Goal: Task Accomplishment & Management: Use online tool/utility

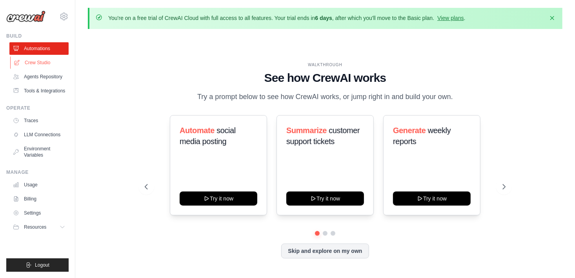
click at [32, 63] on link "Crew Studio" at bounding box center [39, 62] width 59 height 13
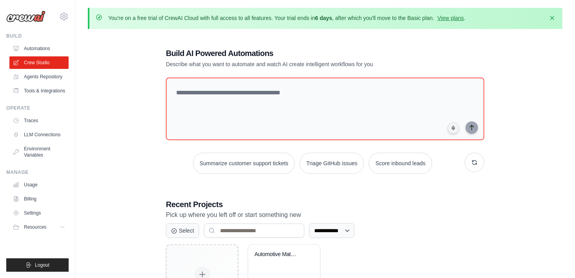
scroll to position [64, 0]
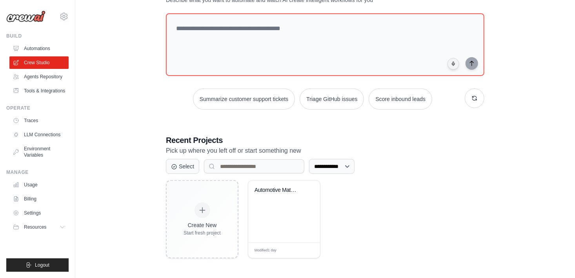
click at [360, 220] on div "Create New Start fresh project Automotive Materials Corrosion Rese... Modified …" at bounding box center [325, 219] width 318 height 78
click at [290, 220] on div "Automotive Materials Corrosion Rese..." at bounding box center [284, 212] width 72 height 62
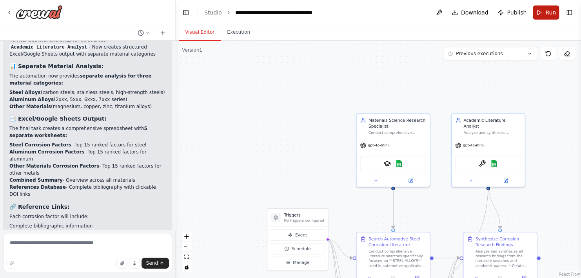
scroll to position [2018, 0]
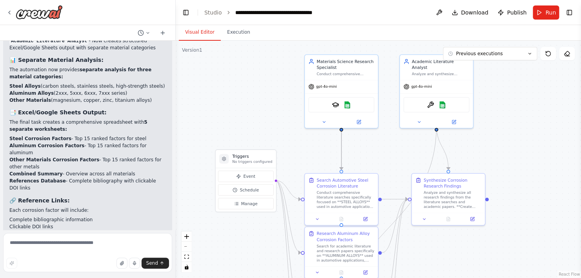
drag, startPoint x: 336, startPoint y: 115, endPoint x: 284, endPoint y: 56, distance: 78.3
click at [284, 56] on div ".deletable-edge-delete-btn { width: 20px; height: 20px; border: 0px solid #ffff…" at bounding box center [378, 160] width 405 height 238
click at [362, 124] on div at bounding box center [341, 121] width 73 height 12
click at [366, 123] on button at bounding box center [359, 120] width 34 height 7
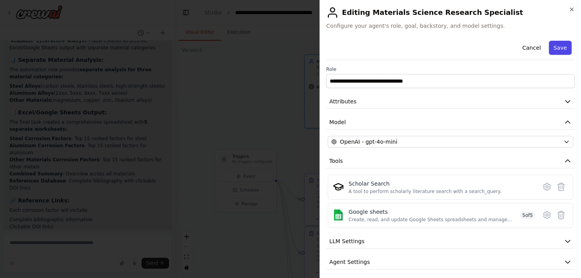
click at [559, 47] on button "Save" at bounding box center [560, 48] width 23 height 14
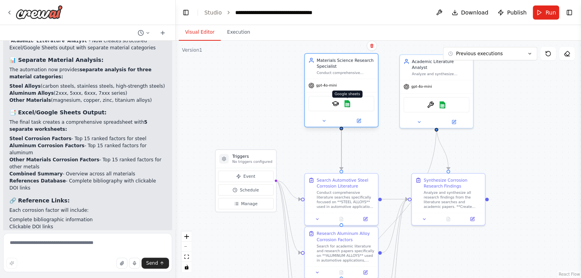
click at [347, 104] on img at bounding box center [347, 103] width 7 height 7
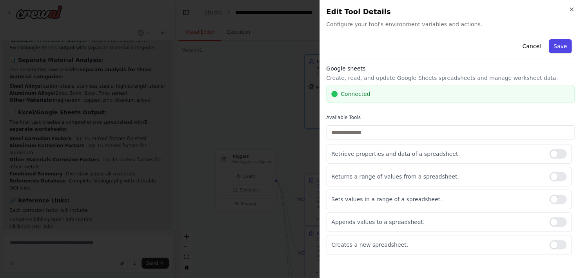
click at [556, 45] on button "Save" at bounding box center [560, 46] width 23 height 14
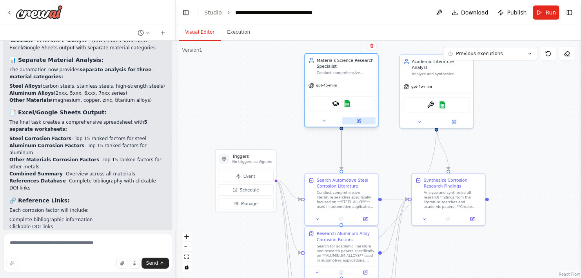
click at [365, 118] on button at bounding box center [359, 120] width 34 height 7
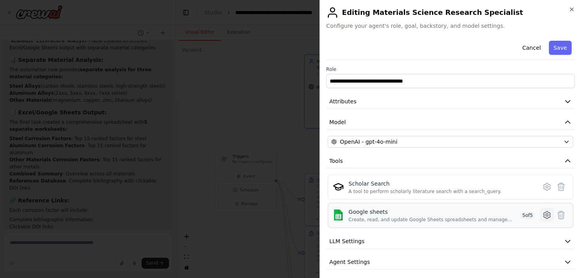
click at [543, 217] on icon at bounding box center [546, 215] width 7 height 7
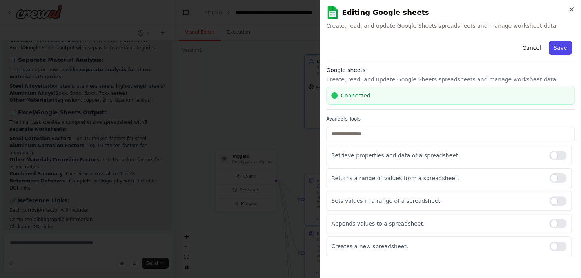
click at [567, 48] on button "Save" at bounding box center [560, 48] width 23 height 14
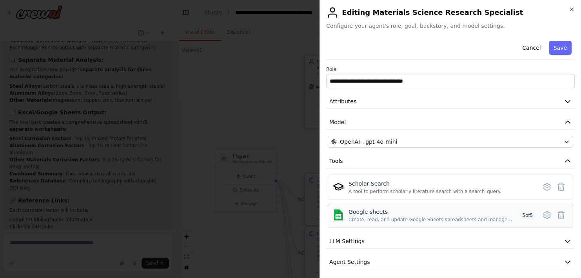
click at [461, 222] on div "Create, read, and update Google Sheets spreadsheets and manage worksheet data." at bounding box center [433, 220] width 168 height 6
click at [484, 216] on div "Google sheets Create, read, and update Google Sheets spreadsheets and manage wo…" at bounding box center [433, 215] width 168 height 15
click at [513, 213] on div "Google sheets Create, read, and update Google Sheets spreadsheets and manage wo…" at bounding box center [442, 215] width 187 height 15
click at [520, 212] on span "5 of 5" at bounding box center [527, 216] width 15 height 8
click at [522, 212] on span "5 of 5" at bounding box center [527, 216] width 15 height 8
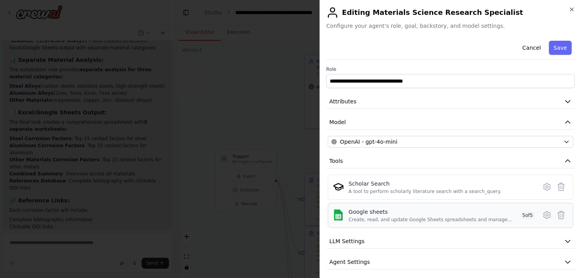
click at [522, 212] on span "5 of 5" at bounding box center [527, 216] width 15 height 8
drag, startPoint x: 522, startPoint y: 212, endPoint x: 457, endPoint y: 185, distance: 70.5
click at [457, 185] on div "Scholar Search" at bounding box center [425, 184] width 153 height 8
click at [556, 43] on button "Save" at bounding box center [560, 48] width 23 height 14
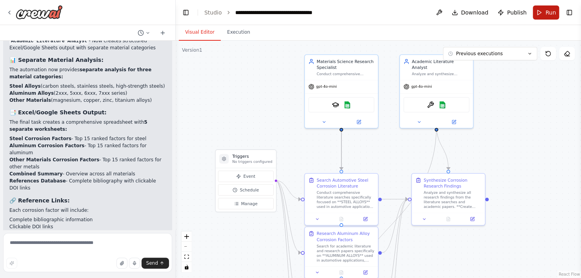
click at [549, 15] on span "Run" at bounding box center [550, 13] width 11 height 8
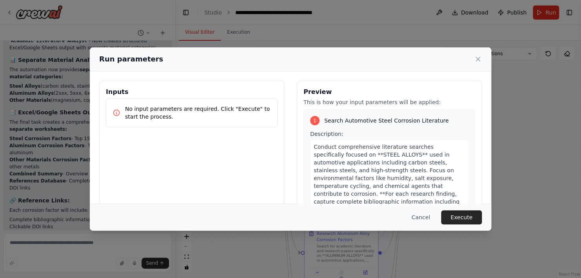
click at [463, 225] on div "Cancel Execute" at bounding box center [290, 217] width 401 height 27
click at [458, 220] on button "Execute" at bounding box center [461, 218] width 41 height 14
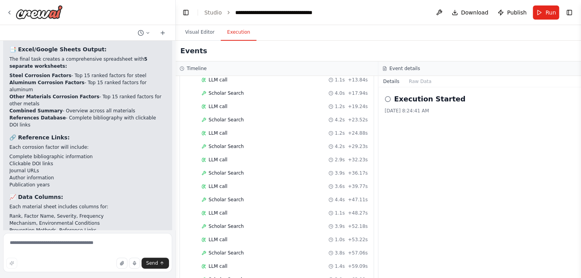
scroll to position [0, 0]
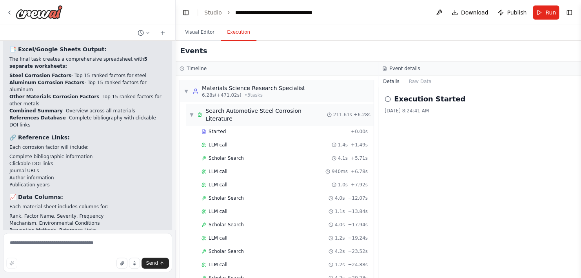
click at [192, 107] on div "▼ Search Automotive Steel Corrosion Literature" at bounding box center [258, 115] width 138 height 16
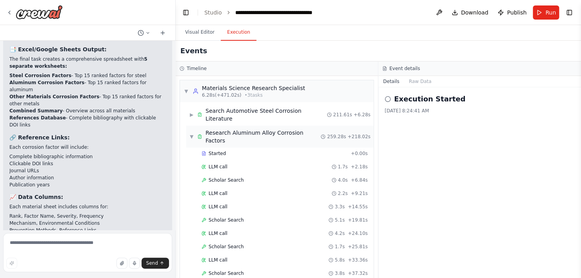
click at [189, 134] on span "▼" at bounding box center [191, 137] width 5 height 6
click at [189, 152] on span "▼" at bounding box center [191, 155] width 5 height 6
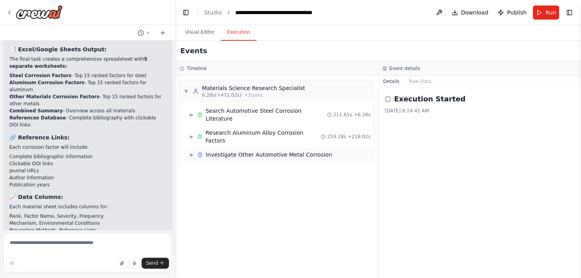
click at [191, 152] on span "▶" at bounding box center [191, 155] width 5 height 6
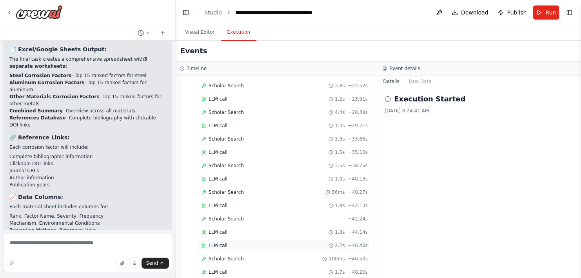
scroll to position [247, 0]
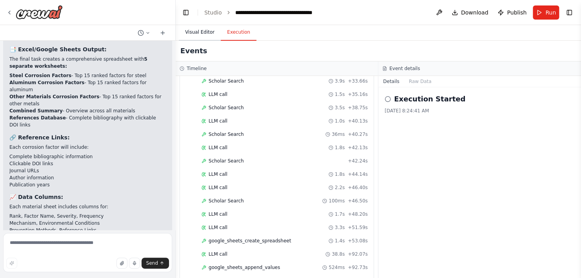
click at [204, 37] on button "Visual Editor" at bounding box center [200, 32] width 42 height 16
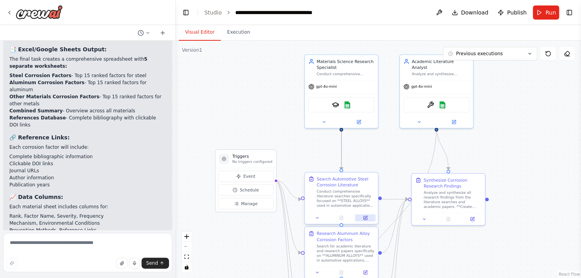
click at [365, 219] on icon at bounding box center [365, 218] width 4 height 4
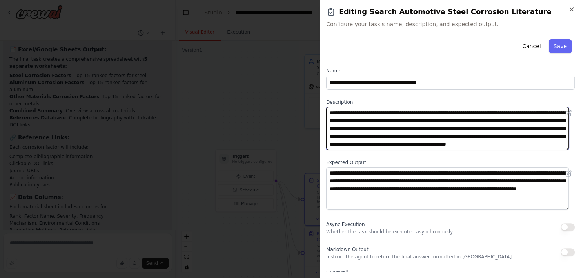
click at [463, 135] on textarea "**********" at bounding box center [447, 128] width 243 height 43
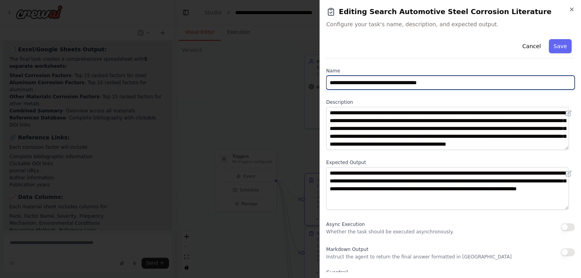
drag, startPoint x: 300, startPoint y: 80, endPoint x: 283, endPoint y: 78, distance: 17.3
click at [286, 78] on body "I want to create an agents to automatically search all literature and research …" at bounding box center [290, 139] width 581 height 278
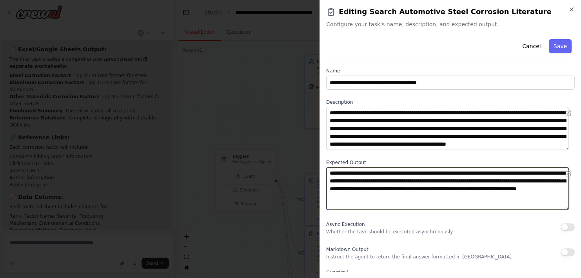
click at [411, 187] on textarea "**********" at bounding box center [447, 188] width 243 height 43
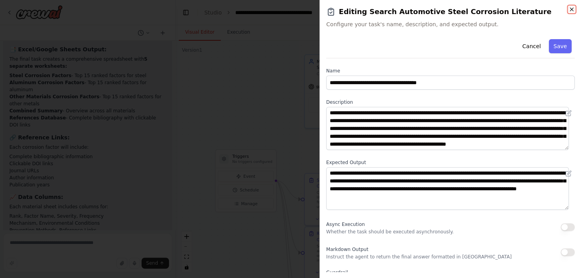
click at [573, 11] on icon "button" at bounding box center [571, 9] width 6 height 6
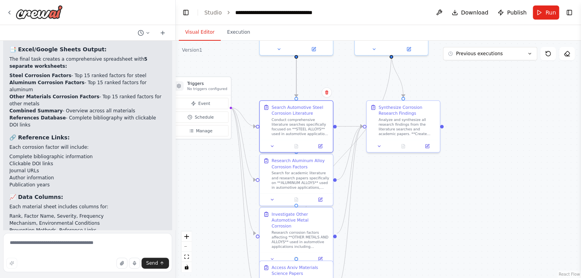
drag, startPoint x: 301, startPoint y: 143, endPoint x: 253, endPoint y: 65, distance: 91.4
click at [253, 63] on div ".deletable-edge-delete-btn { width: 20px; height: 20px; border: 0px solid #ffff…" at bounding box center [378, 160] width 405 height 238
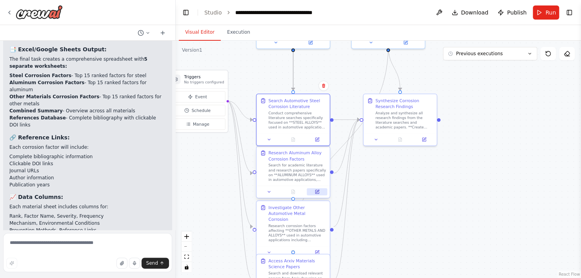
click at [310, 191] on button at bounding box center [317, 192] width 20 height 7
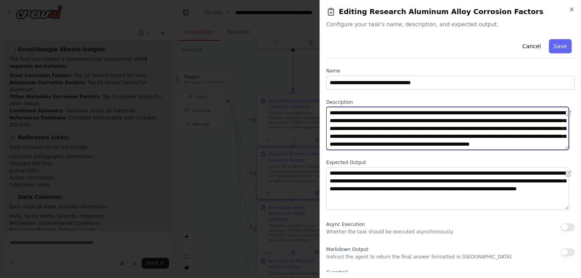
click at [441, 143] on textarea "**********" at bounding box center [447, 128] width 243 height 43
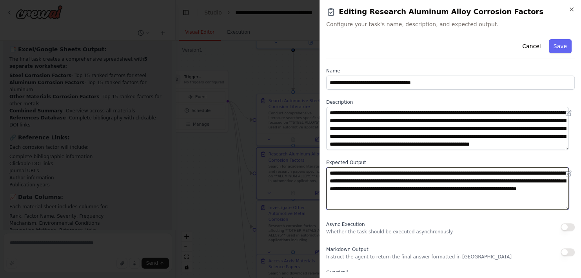
click at [371, 178] on textarea "**********" at bounding box center [447, 188] width 243 height 43
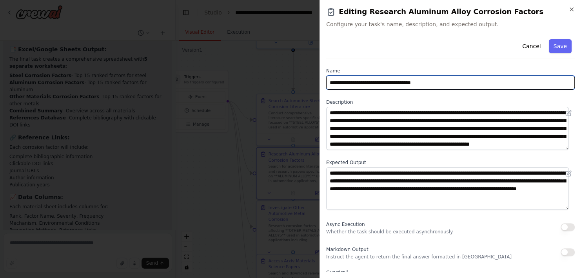
drag, startPoint x: 454, startPoint y: 80, endPoint x: 292, endPoint y: 83, distance: 162.0
click at [304, 84] on body "I want to create an agents to automatically search all literature and research …" at bounding box center [290, 139] width 581 height 278
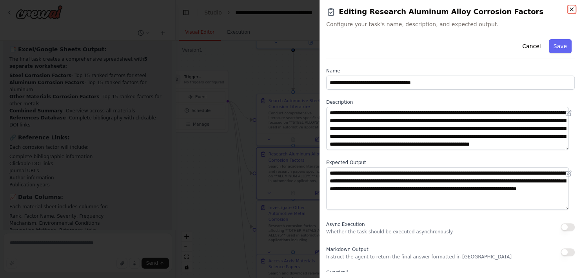
click at [570, 10] on icon "button" at bounding box center [571, 9] width 6 height 6
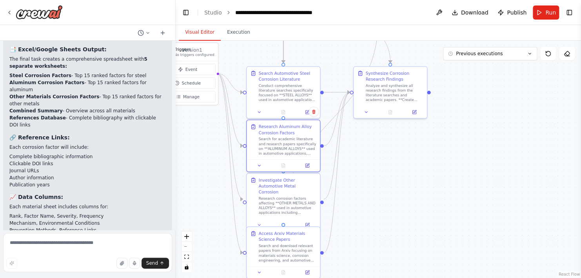
drag, startPoint x: 408, startPoint y: 234, endPoint x: 393, endPoint y: 185, distance: 51.1
click at [394, 185] on div ".deletable-edge-delete-btn { width: 20px; height: 20px; border: 0px solid #ffff…" at bounding box center [378, 160] width 405 height 238
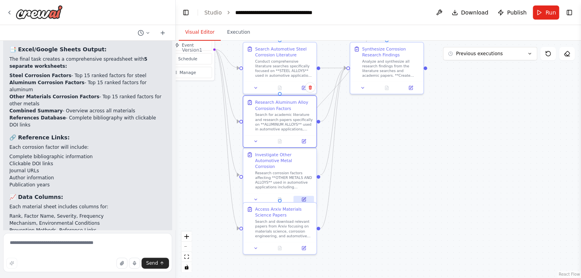
click at [306, 196] on button at bounding box center [304, 199] width 20 height 7
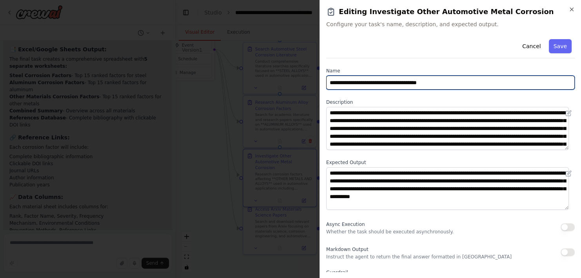
drag, startPoint x: 449, startPoint y: 82, endPoint x: 297, endPoint y: 83, distance: 151.3
click at [297, 83] on body "I want to create an agents to automatically search all literature and research …" at bounding box center [290, 139] width 581 height 278
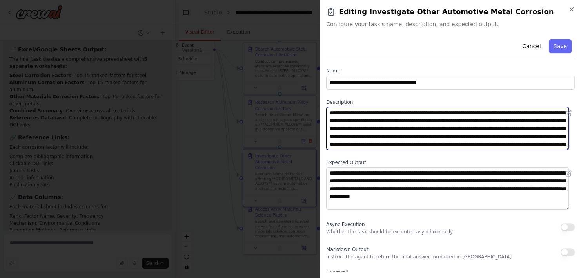
click at [369, 119] on textarea "**********" at bounding box center [447, 128] width 243 height 43
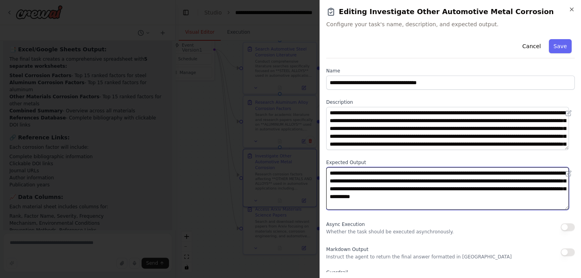
click at [438, 188] on textarea "**********" at bounding box center [447, 188] width 243 height 43
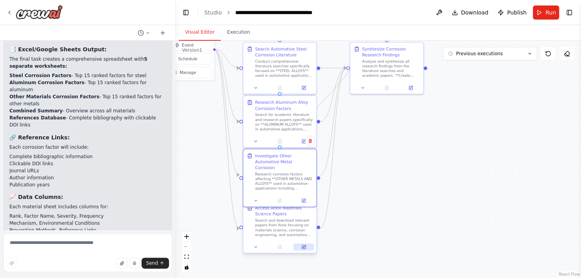
click at [309, 245] on button at bounding box center [304, 246] width 20 height 7
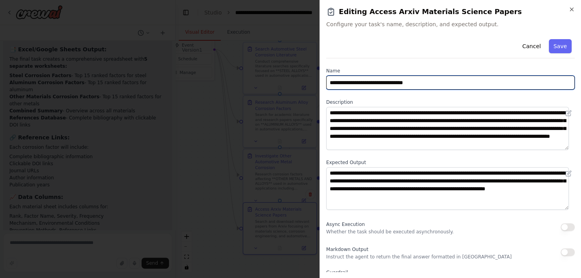
click at [427, 80] on input "**********" at bounding box center [450, 83] width 249 height 14
drag, startPoint x: 405, startPoint y: 80, endPoint x: 276, endPoint y: 77, distance: 129.0
click at [276, 77] on body "I want to create an agents to automatically search all literature and research …" at bounding box center [290, 139] width 581 height 278
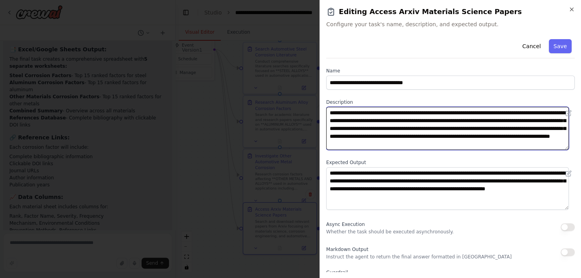
click at [425, 131] on textarea "**********" at bounding box center [447, 128] width 243 height 43
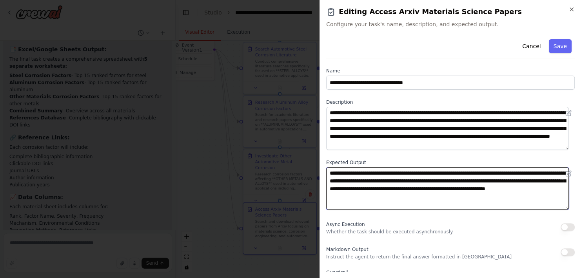
click at [393, 180] on textarea "**********" at bounding box center [447, 188] width 243 height 43
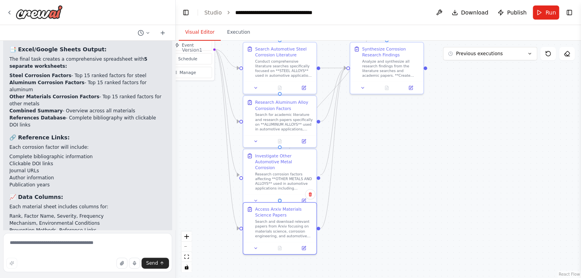
drag, startPoint x: 466, startPoint y: 157, endPoint x: 411, endPoint y: 217, distance: 81.0
click at [411, 217] on div ".deletable-edge-delete-btn { width: 20px; height: 20px; border: 0px solid #ffff…" at bounding box center [378, 160] width 405 height 238
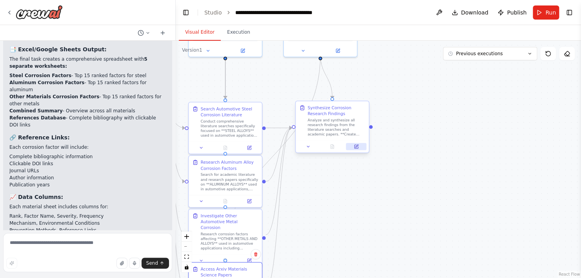
click at [357, 147] on icon at bounding box center [356, 147] width 4 height 4
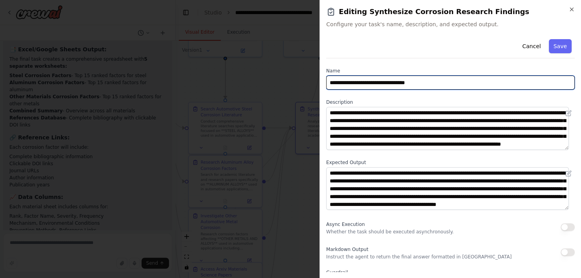
drag, startPoint x: 439, startPoint y: 83, endPoint x: 285, endPoint y: 77, distance: 154.2
click at [285, 77] on body "I want to create an agents to automatically search all literature and research …" at bounding box center [290, 139] width 581 height 278
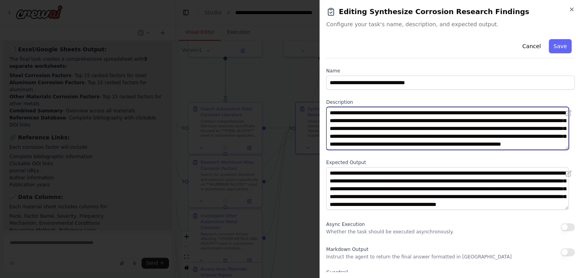
click at [387, 137] on textarea "**********" at bounding box center [447, 128] width 243 height 43
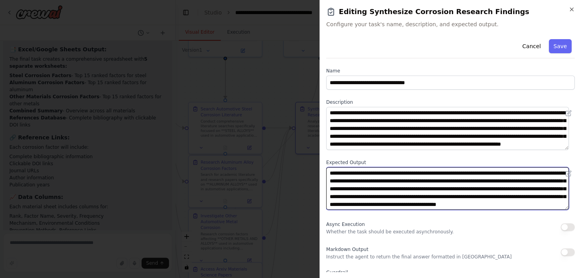
click at [380, 176] on textarea "**********" at bounding box center [447, 188] width 243 height 43
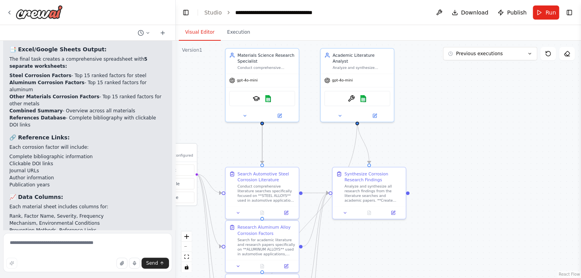
drag, startPoint x: 380, startPoint y: 210, endPoint x: 419, endPoint y: 262, distance: 65.2
click at [419, 262] on div ".deletable-edge-delete-btn { width: 20px; height: 20px; border: 0px solid #ffff…" at bounding box center [378, 160] width 405 height 238
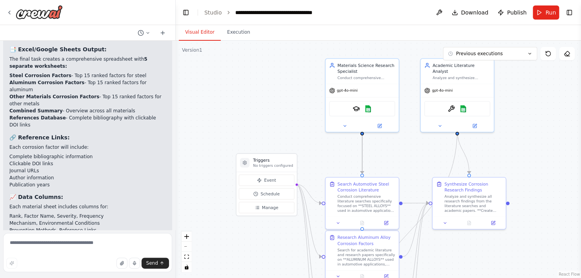
drag, startPoint x: 195, startPoint y: 97, endPoint x: 292, endPoint y: 104, distance: 97.9
click at [292, 103] on div ".deletable-edge-delete-btn { width: 20px; height: 20px; border: 0px solid #ffff…" at bounding box center [378, 160] width 405 height 238
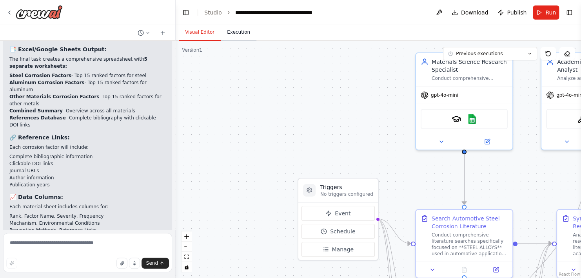
click at [230, 38] on button "Execution" at bounding box center [239, 32] width 36 height 16
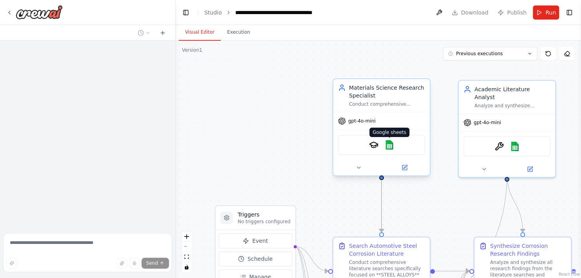
click at [391, 145] on img at bounding box center [389, 144] width 9 height 9
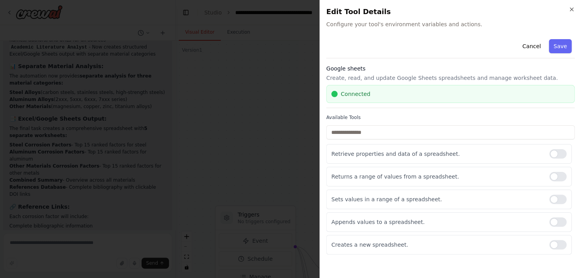
scroll to position [2018, 0]
click at [569, 44] on button "Save" at bounding box center [560, 46] width 23 height 14
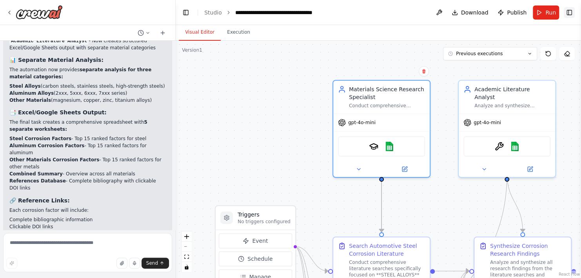
click at [568, 13] on button "Toggle Right Sidebar" at bounding box center [569, 12] width 11 height 11
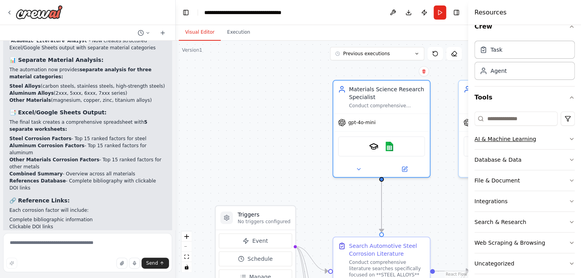
scroll to position [20, 0]
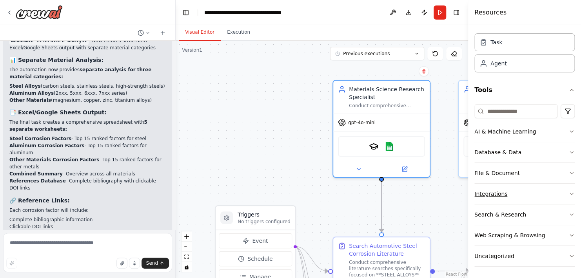
click at [545, 192] on button "Integrations" at bounding box center [524, 194] width 100 height 20
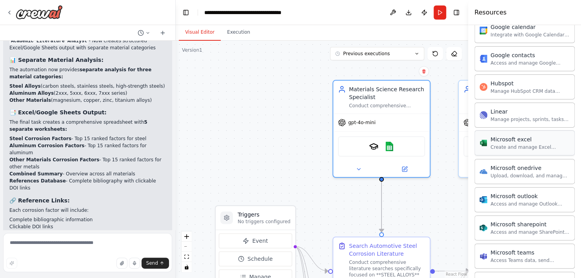
scroll to position [334, 0]
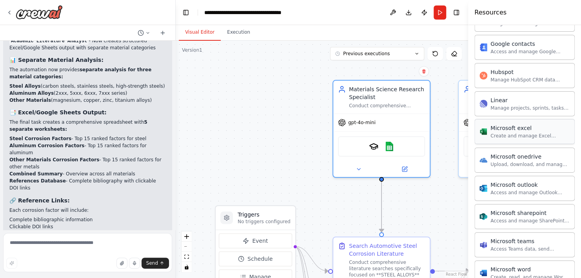
click at [534, 133] on div "Create and manage Excel workbooks, worksheets, tables, and charts in OneDrive o…" at bounding box center [529, 136] width 79 height 6
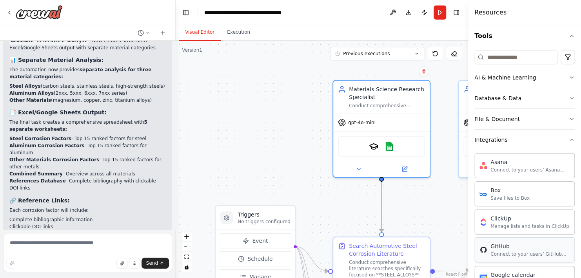
scroll to position [72, 0]
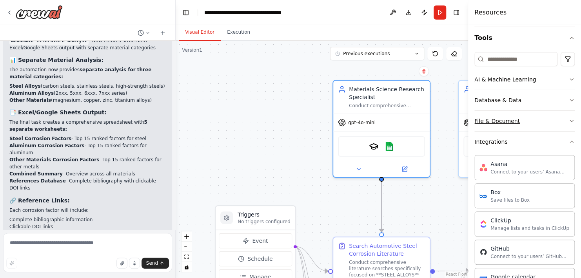
click at [531, 122] on button "File & Document" at bounding box center [524, 121] width 100 height 20
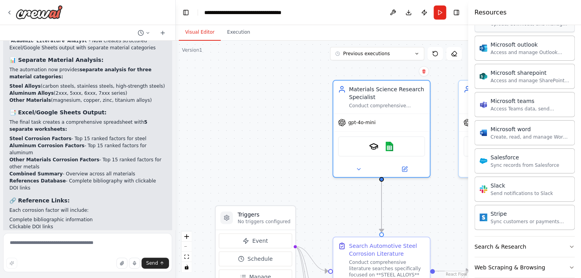
scroll to position [734, 0]
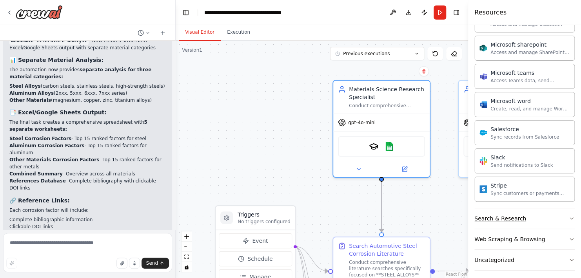
click at [531, 216] on button "Search & Research" at bounding box center [524, 219] width 100 height 20
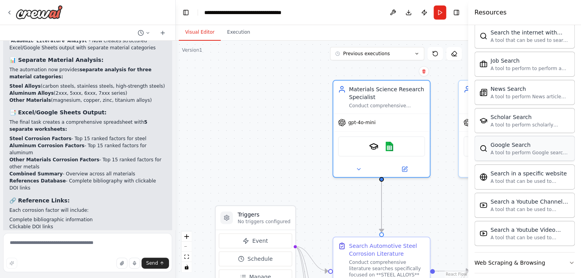
scroll to position [1134, 0]
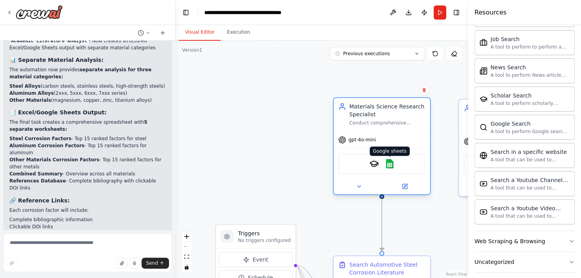
click at [391, 162] on img at bounding box center [389, 163] width 9 height 9
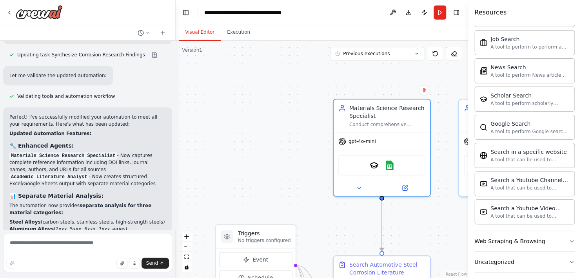
scroll to position [1744, 0]
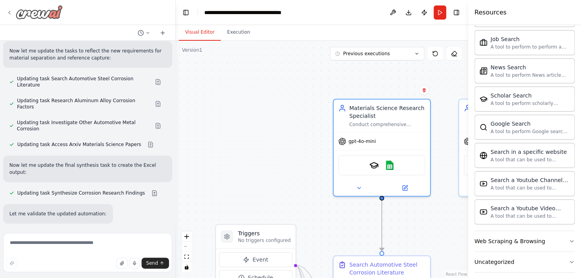
click at [8, 12] on icon at bounding box center [9, 12] width 6 height 6
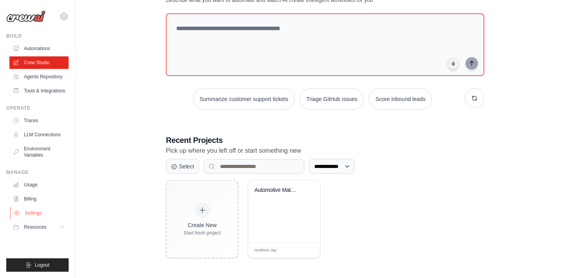
click at [33, 214] on link "Settings" at bounding box center [39, 213] width 59 height 13
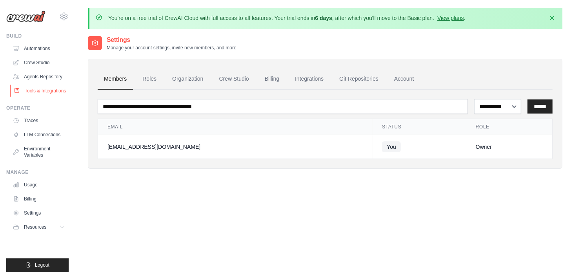
click at [40, 90] on link "Tools & Integrations" at bounding box center [39, 91] width 59 height 13
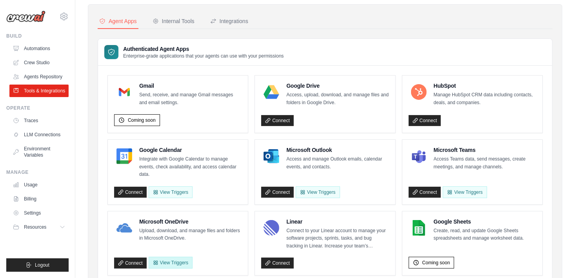
scroll to position [118, 0]
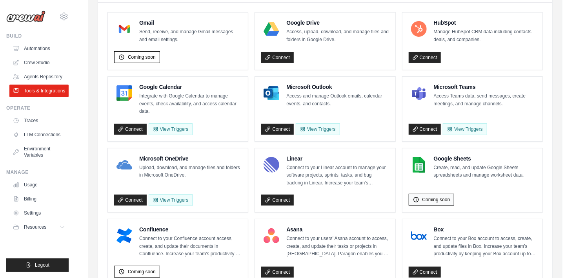
click at [427, 197] on span "Coming soon" at bounding box center [436, 200] width 28 height 6
click at [422, 164] on img at bounding box center [419, 165] width 16 height 16
click at [418, 163] on img at bounding box center [419, 165] width 16 height 16
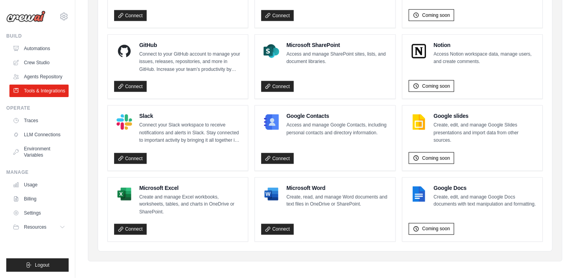
scroll to position [519, 0]
click at [135, 228] on link "Connect" at bounding box center [130, 229] width 33 height 11
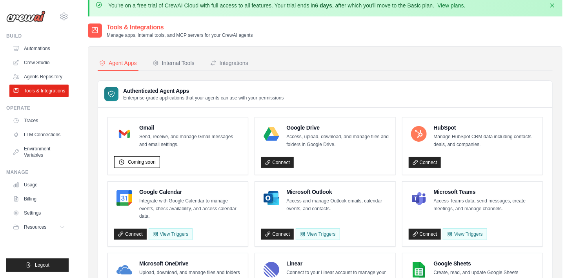
scroll to position [0, 0]
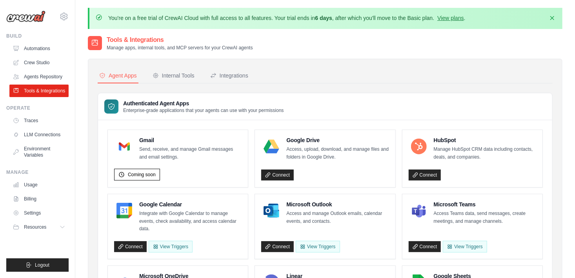
click at [177, 74] on div "Internal Tools" at bounding box center [174, 76] width 42 height 8
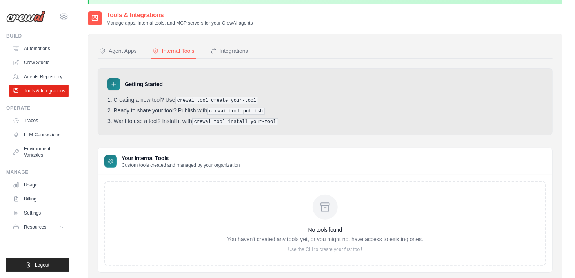
scroll to position [46, 0]
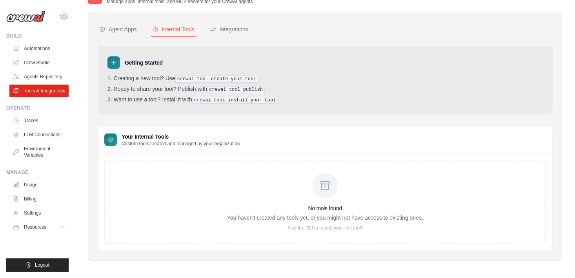
click at [106, 140] on div at bounding box center [110, 140] width 13 height 13
click at [229, 25] on div "Integrations" at bounding box center [229, 29] width 38 height 8
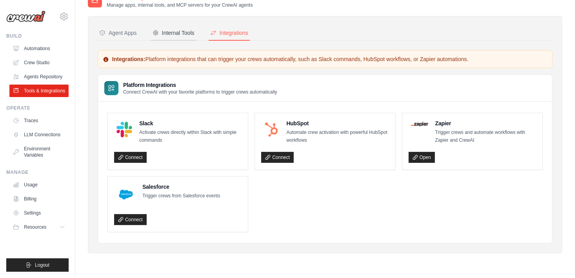
click at [183, 33] on div "Internal Tools" at bounding box center [174, 33] width 42 height 8
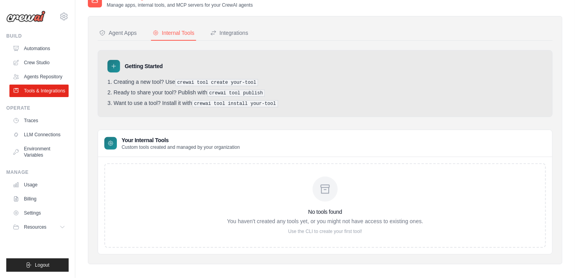
click at [41, 83] on ul "Automations Crew Studio Agents Repository Tools & Integrations" at bounding box center [38, 69] width 59 height 55
click at [38, 81] on link "Agents Repository" at bounding box center [39, 77] width 59 height 13
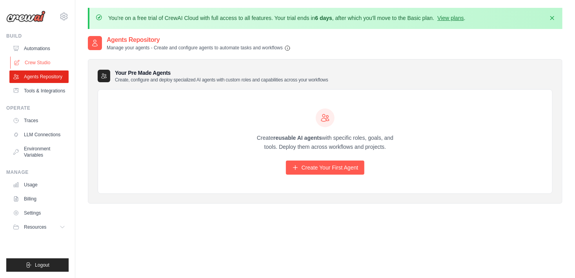
click at [32, 59] on link "Crew Studio" at bounding box center [39, 62] width 59 height 13
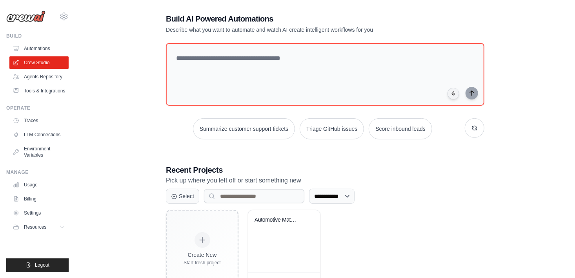
scroll to position [64, 0]
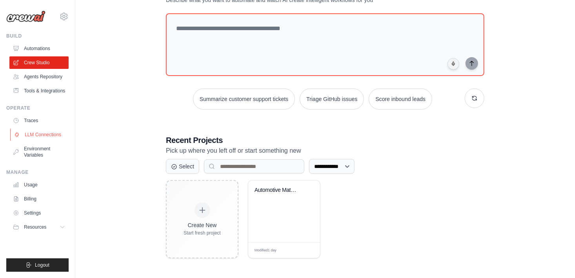
click at [53, 132] on link "LLM Connections" at bounding box center [39, 135] width 59 height 13
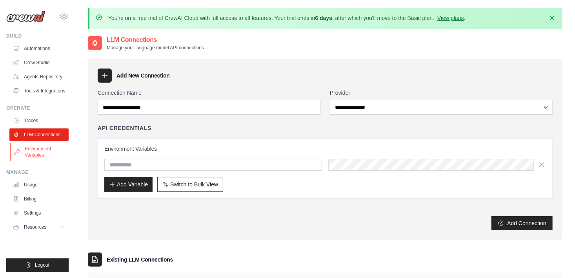
click at [35, 148] on link "Environment Variables" at bounding box center [39, 152] width 59 height 19
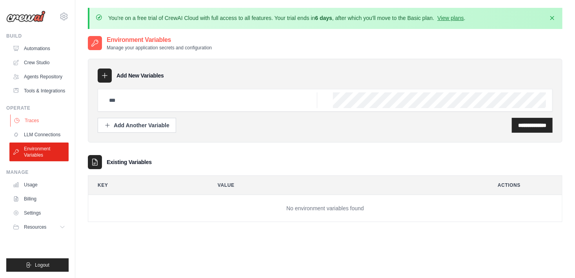
click at [31, 124] on link "Traces" at bounding box center [39, 120] width 59 height 13
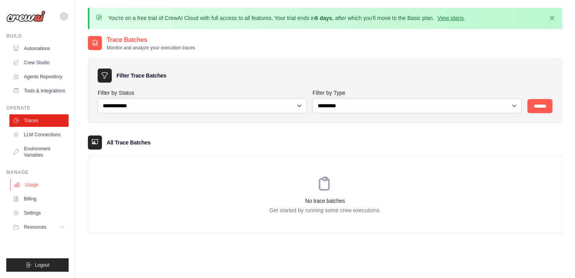
click at [38, 189] on link "Usage" at bounding box center [39, 185] width 59 height 13
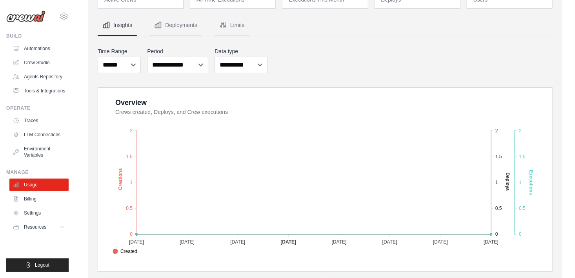
scroll to position [118, 0]
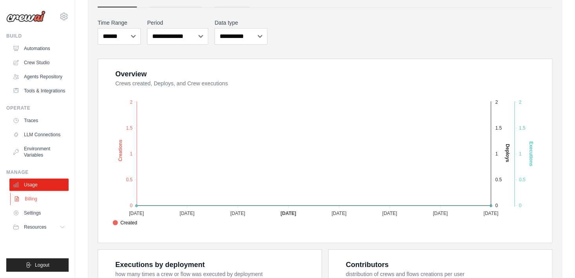
click at [38, 197] on link "Billing" at bounding box center [39, 199] width 59 height 13
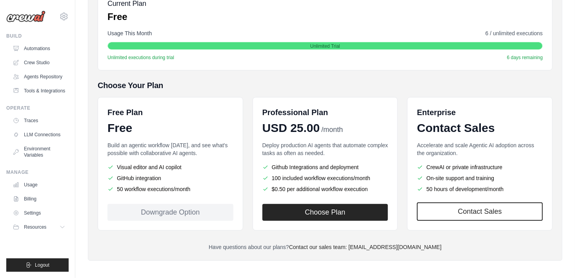
scroll to position [132, 0]
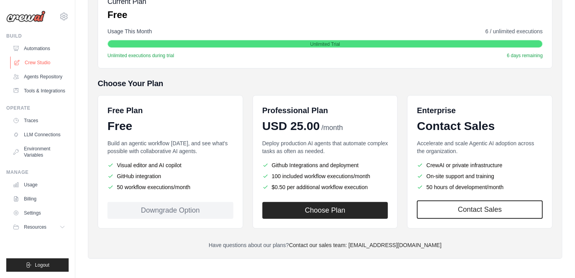
click at [41, 58] on link "Crew Studio" at bounding box center [39, 62] width 59 height 13
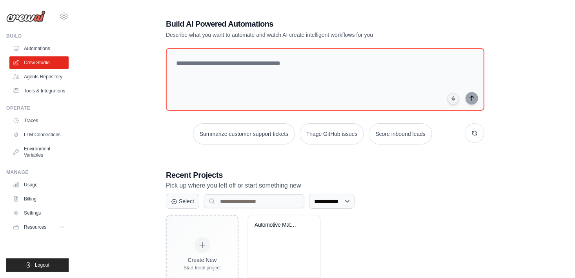
scroll to position [64, 0]
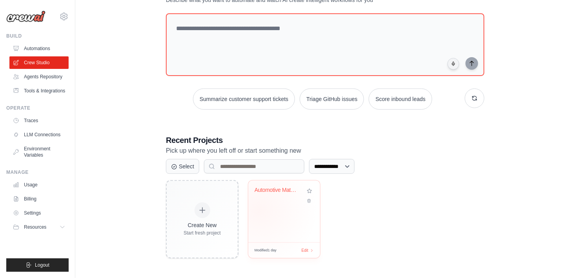
click at [273, 210] on div "Automotive Materials Corrosion Rese..." at bounding box center [284, 212] width 72 height 62
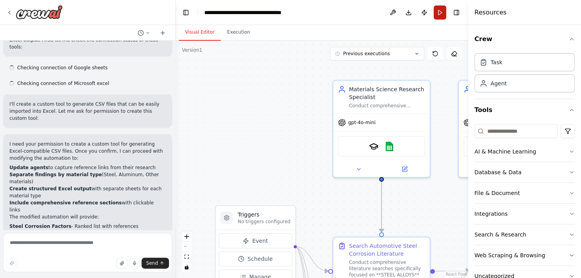
click at [438, 12] on button "Run" at bounding box center [440, 12] width 13 height 14
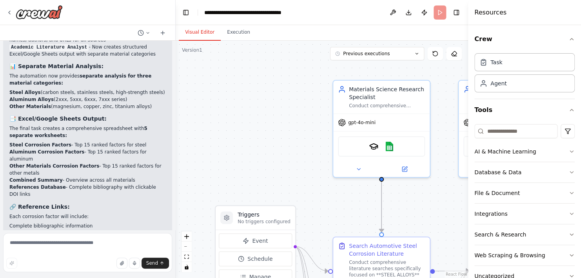
scroll to position [2018, 0]
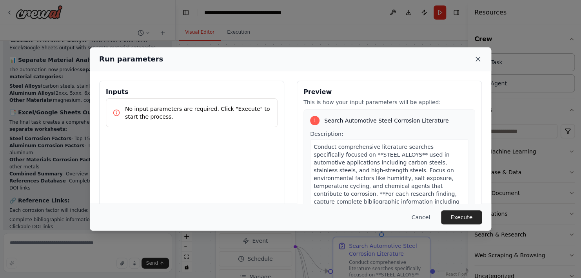
click at [474, 59] on icon at bounding box center [478, 59] width 8 height 8
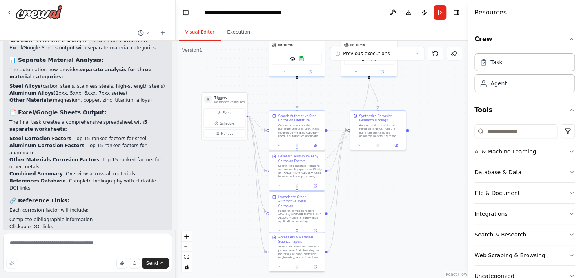
drag, startPoint x: 262, startPoint y: 154, endPoint x: 254, endPoint y: 86, distance: 67.9
click at [254, 86] on div ".deletable-edge-delete-btn { width: 20px; height: 20px; border: 0px solid #ffff…" at bounding box center [322, 160] width 292 height 238
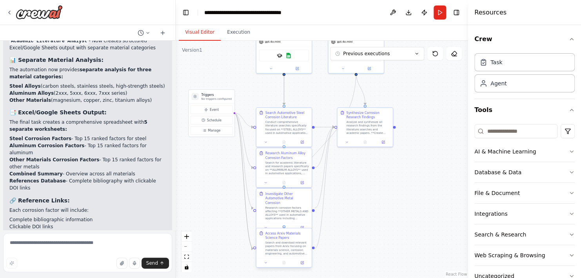
drag, startPoint x: 267, startPoint y: 252, endPoint x: 242, endPoint y: 247, distance: 26.2
click at [242, 247] on div ".deletable-edge-delete-btn { width: 20px; height: 20px; border: 0px solid #ffff…" at bounding box center [322, 160] width 292 height 238
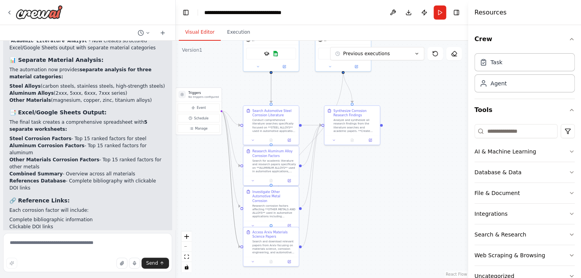
click at [236, 235] on icon "Edge from triggers to 84957421-1d4d-41ba-8bc8-e050927db181" at bounding box center [230, 179] width 19 height 136
drag, startPoint x: 456, startPoint y: 8, endPoint x: 469, endPoint y: 29, distance: 24.8
click at [456, 8] on button "Toggle Right Sidebar" at bounding box center [456, 12] width 11 height 11
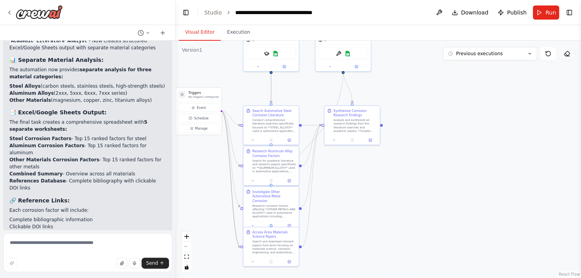
click at [565, 56] on icon at bounding box center [567, 54] width 6 height 6
click at [567, 54] on icon at bounding box center [567, 54] width 6 height 6
click at [231, 206] on icon "Edge from triggers to 84957421-1d4d-41ba-8bc8-e050927db181" at bounding box center [230, 179] width 19 height 136
drag, startPoint x: 231, startPoint y: 206, endPoint x: 232, endPoint y: 220, distance: 14.1
click at [232, 220] on div ".deletable-edge-delete-btn { width: 20px; height: 20px; border: 0px solid #ffff…" at bounding box center [378, 160] width 405 height 238
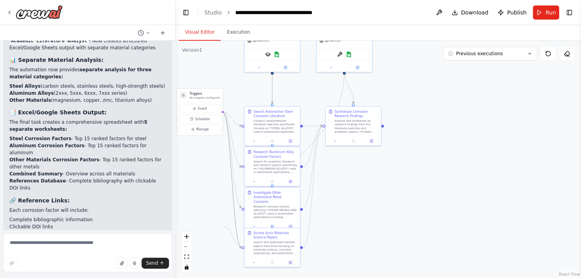
drag, startPoint x: 243, startPoint y: 247, endPoint x: 212, endPoint y: 204, distance: 52.9
click at [212, 204] on div ".deletable-edge-delete-btn { width: 20px; height: 20px; border: 0px solid #ffff…" at bounding box center [378, 160] width 405 height 238
click at [257, 264] on button at bounding box center [253, 261] width 15 height 5
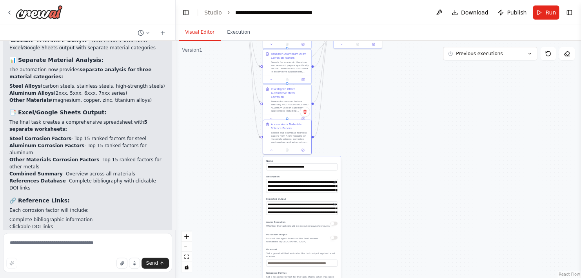
drag, startPoint x: 369, startPoint y: 224, endPoint x: 382, endPoint y: 112, distance: 112.9
click at [382, 112] on div ".deletable-edge-delete-btn { width: 20px; height: 20px; border: 0px solid #ffff…" at bounding box center [378, 160] width 405 height 238
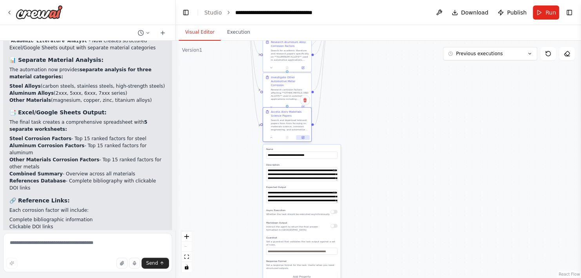
click at [301, 139] on icon at bounding box center [302, 137] width 3 height 3
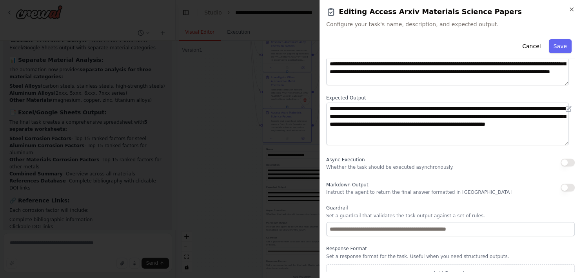
scroll to position [75, 0]
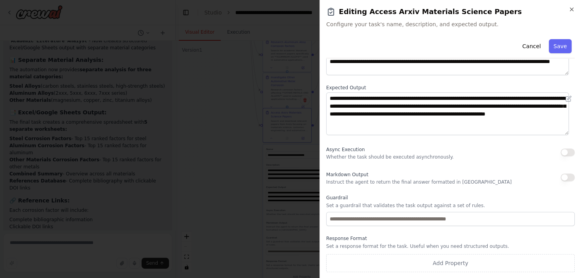
drag, startPoint x: 574, startPoint y: 11, endPoint x: 529, endPoint y: 22, distance: 46.3
click at [573, 11] on icon "button" at bounding box center [571, 9] width 6 height 6
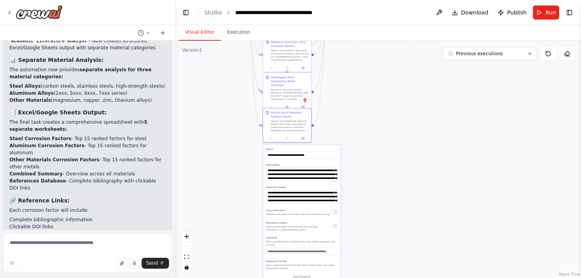
click at [377, 148] on div ".deletable-edge-delete-btn { width: 20px; height: 20px; border: 0px solid #ffff…" at bounding box center [378, 160] width 405 height 238
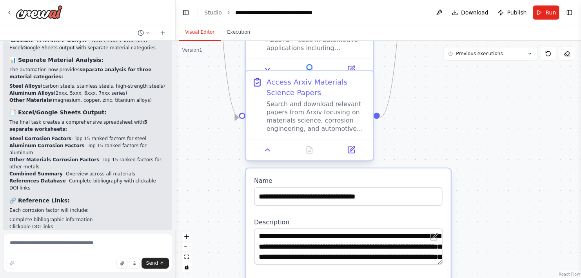
click at [240, 117] on div at bounding box center [242, 116] width 6 height 6
click at [241, 113] on div at bounding box center [242, 116] width 6 height 6
click at [241, 115] on div at bounding box center [242, 116] width 6 height 6
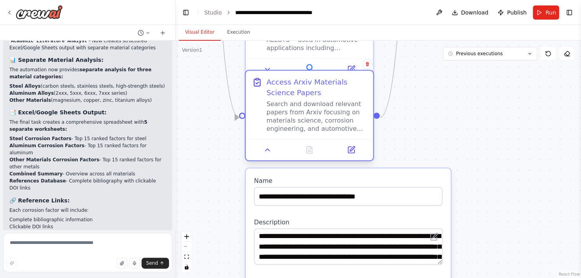
click at [241, 115] on div at bounding box center [242, 116] width 6 height 6
click at [286, 125] on div "Search and download relevant papers from Arxiv focusing on materials science, c…" at bounding box center [317, 116] width 100 height 33
click at [267, 153] on icon at bounding box center [267, 150] width 8 height 8
click at [269, 154] on button at bounding box center [268, 150] width 36 height 13
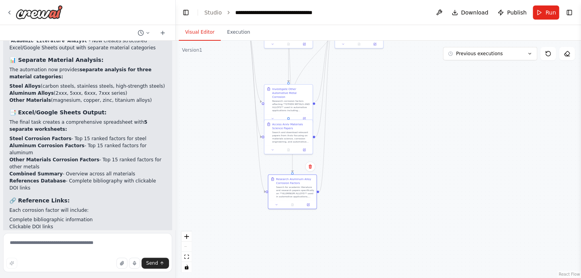
drag, startPoint x: 312, startPoint y: 69, endPoint x: 317, endPoint y: 186, distance: 117.7
click at [317, 187] on div ".deletable-edge-delete-btn { width: 20px; height: 20px; border: 0px solid #ffff…" at bounding box center [378, 160] width 405 height 238
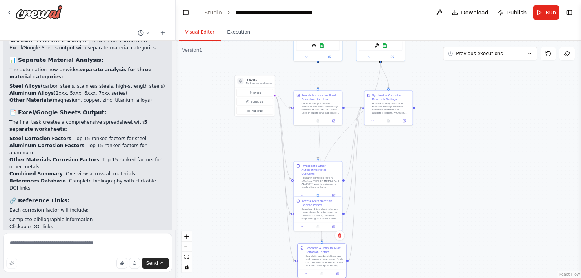
drag, startPoint x: 350, startPoint y: 131, endPoint x: 380, endPoint y: 207, distance: 81.2
click at [380, 207] on div ".deletable-edge-delete-btn { width: 20px; height: 20px; border: 0px solid #ffff…" at bounding box center [378, 160] width 405 height 238
click at [34, 249] on textarea at bounding box center [87, 252] width 169 height 39
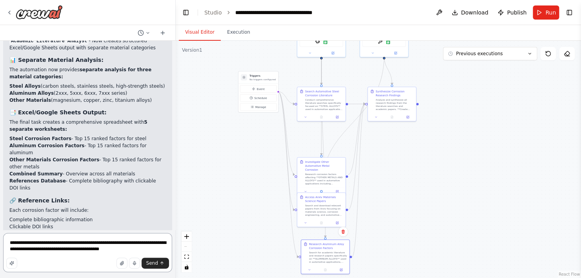
type textarea "**********"
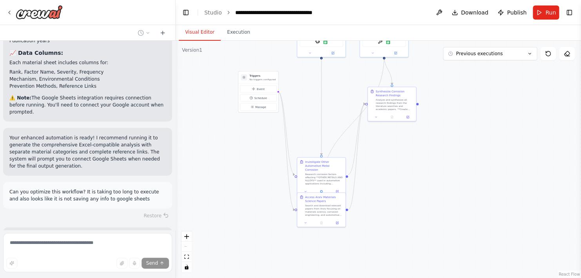
scroll to position [2241, 0]
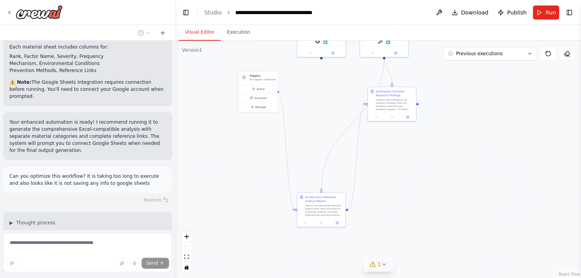
click at [381, 265] on icon at bounding box center [384, 265] width 6 height 6
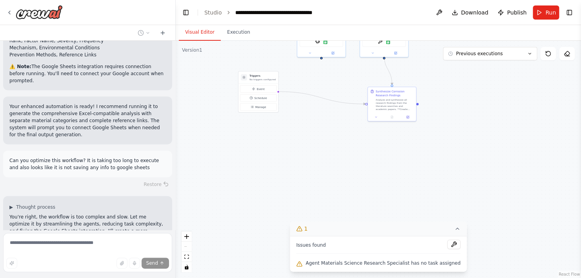
scroll to position [2272, 0]
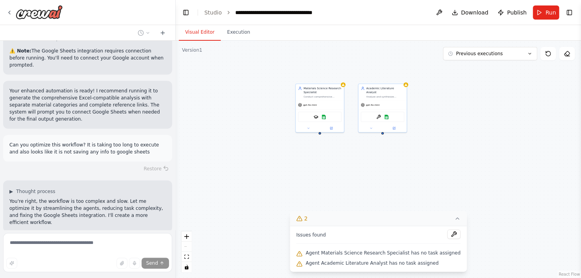
drag, startPoint x: 280, startPoint y: 131, endPoint x: 278, endPoint y: 206, distance: 75.3
click at [278, 206] on div "Materials Science Research Specialist Conduct comprehensive literature searches…" at bounding box center [378, 160] width 405 height 238
drag, startPoint x: 227, startPoint y: 156, endPoint x: 227, endPoint y: 181, distance: 24.7
click at [227, 181] on div "Materials Science Research Specialist Conduct comprehensive literature searches…" at bounding box center [378, 160] width 405 height 238
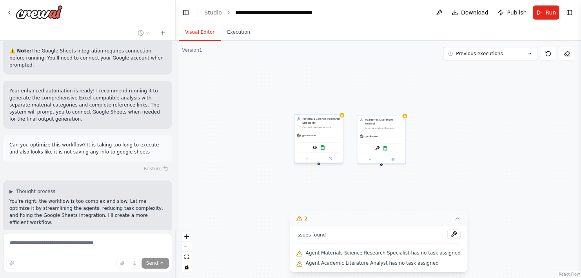
scroll to position [2288, 0]
